Goal: Find specific page/section: Find specific page/section

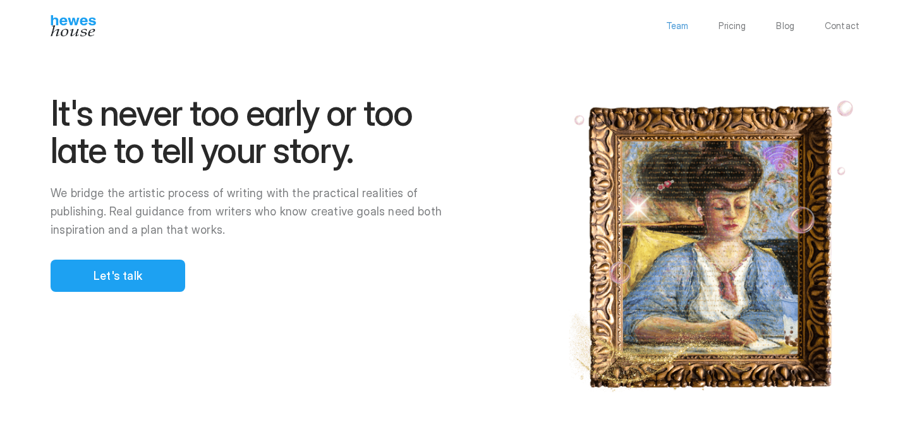
click at [682, 25] on p "Team" at bounding box center [677, 25] width 23 height 9
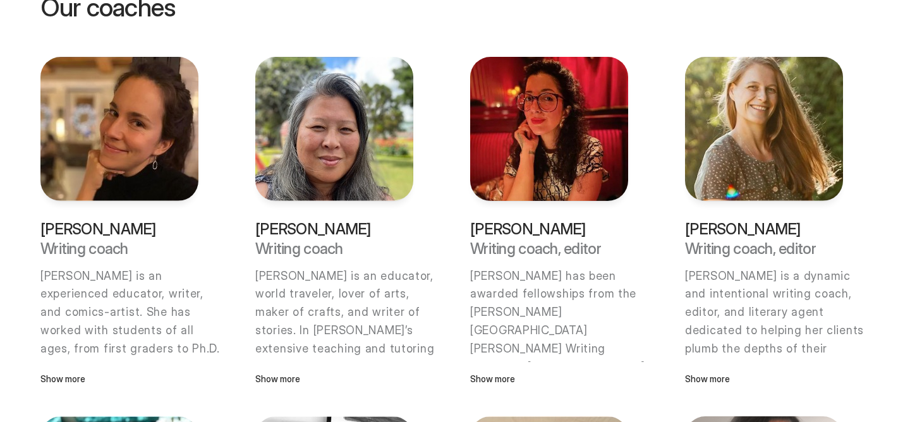
scroll to position [649, 0]
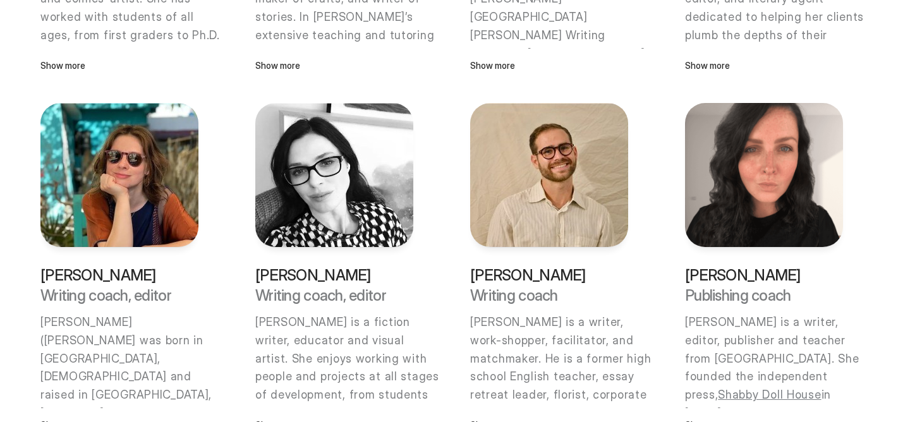
click at [323, 198] on img at bounding box center [334, 175] width 158 height 144
click at [443, 191] on div "[PERSON_NAME] Writing coach [PERSON_NAME] is an experienced educator, writer, a…" at bounding box center [454, 268] width 829 height 1049
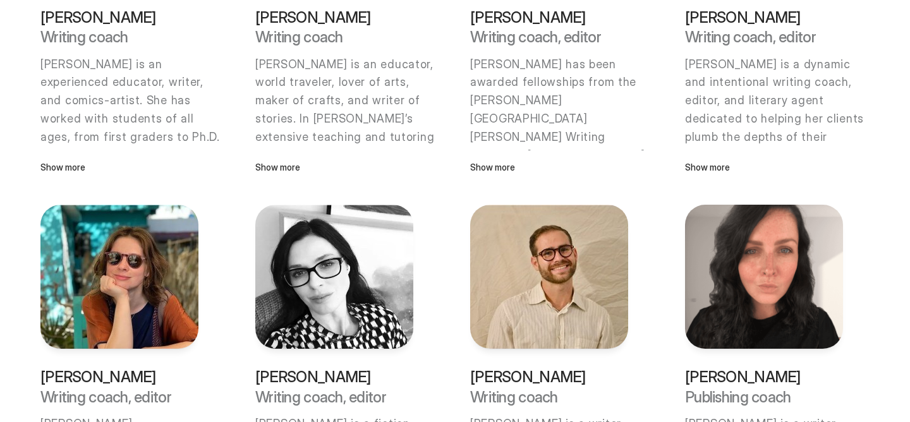
scroll to position [328, 0]
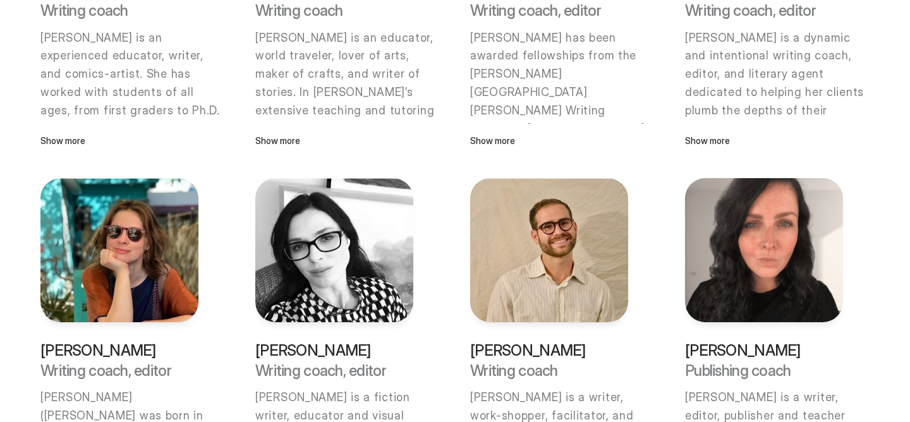
scroll to position [571, 0]
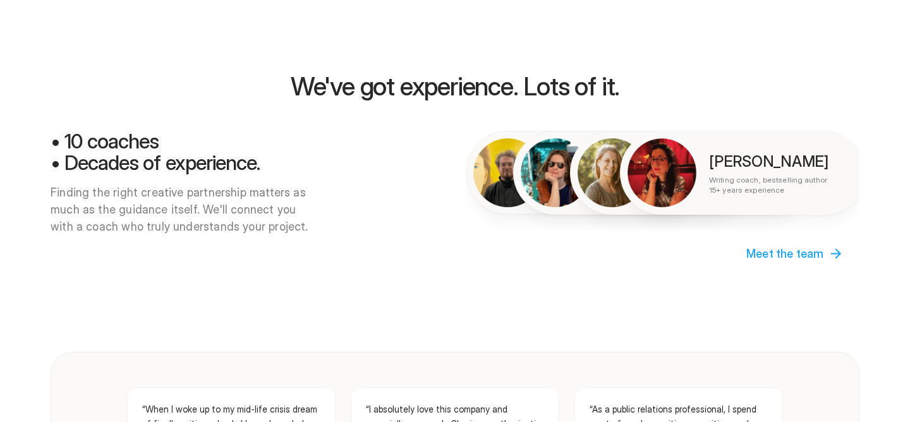
scroll to position [1259, 0]
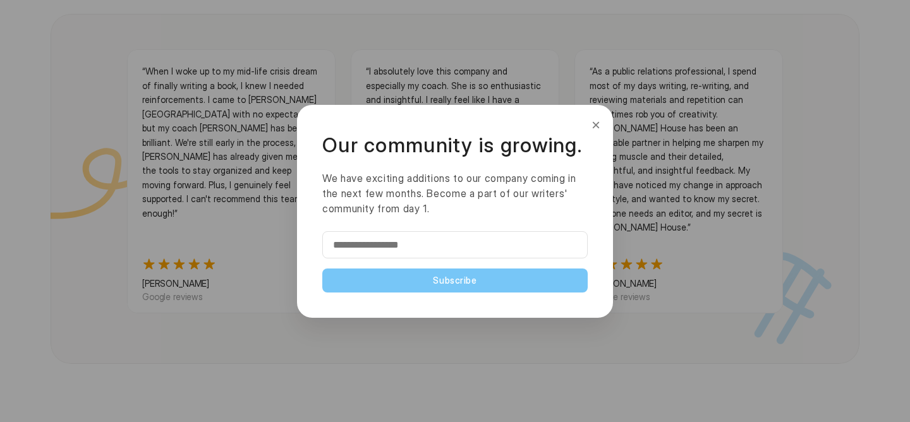
click at [380, 246] on input "email" at bounding box center [454, 244] width 265 height 27
click at [329, 237] on input "email" at bounding box center [454, 244] width 265 height 27
click at [594, 124] on button "×" at bounding box center [596, 125] width 14 height 20
